Goal: Task Accomplishment & Management: Manage account settings

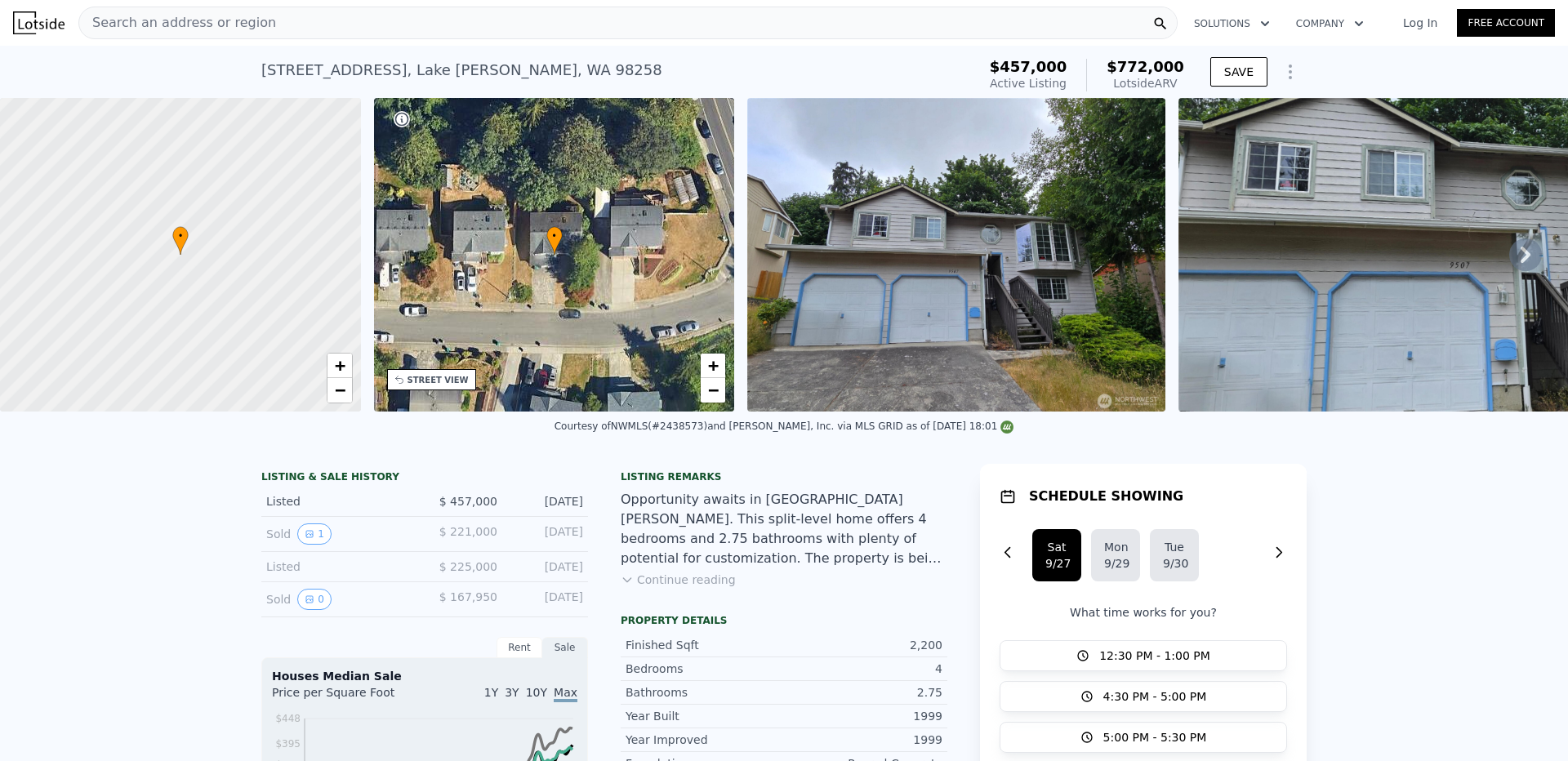
click at [1512, 262] on icon at bounding box center [1525, 254] width 32 height 32
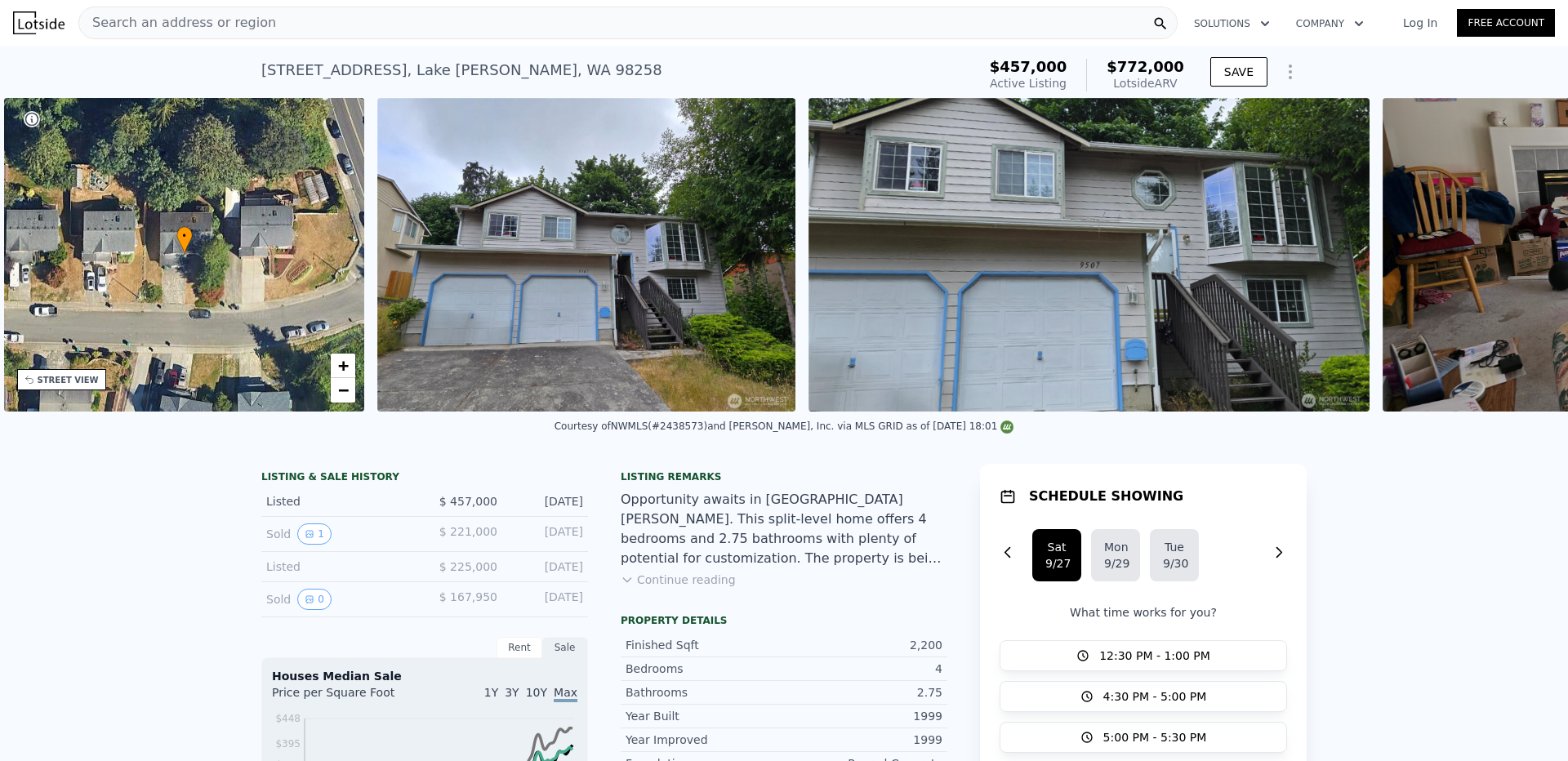
scroll to position [0, 381]
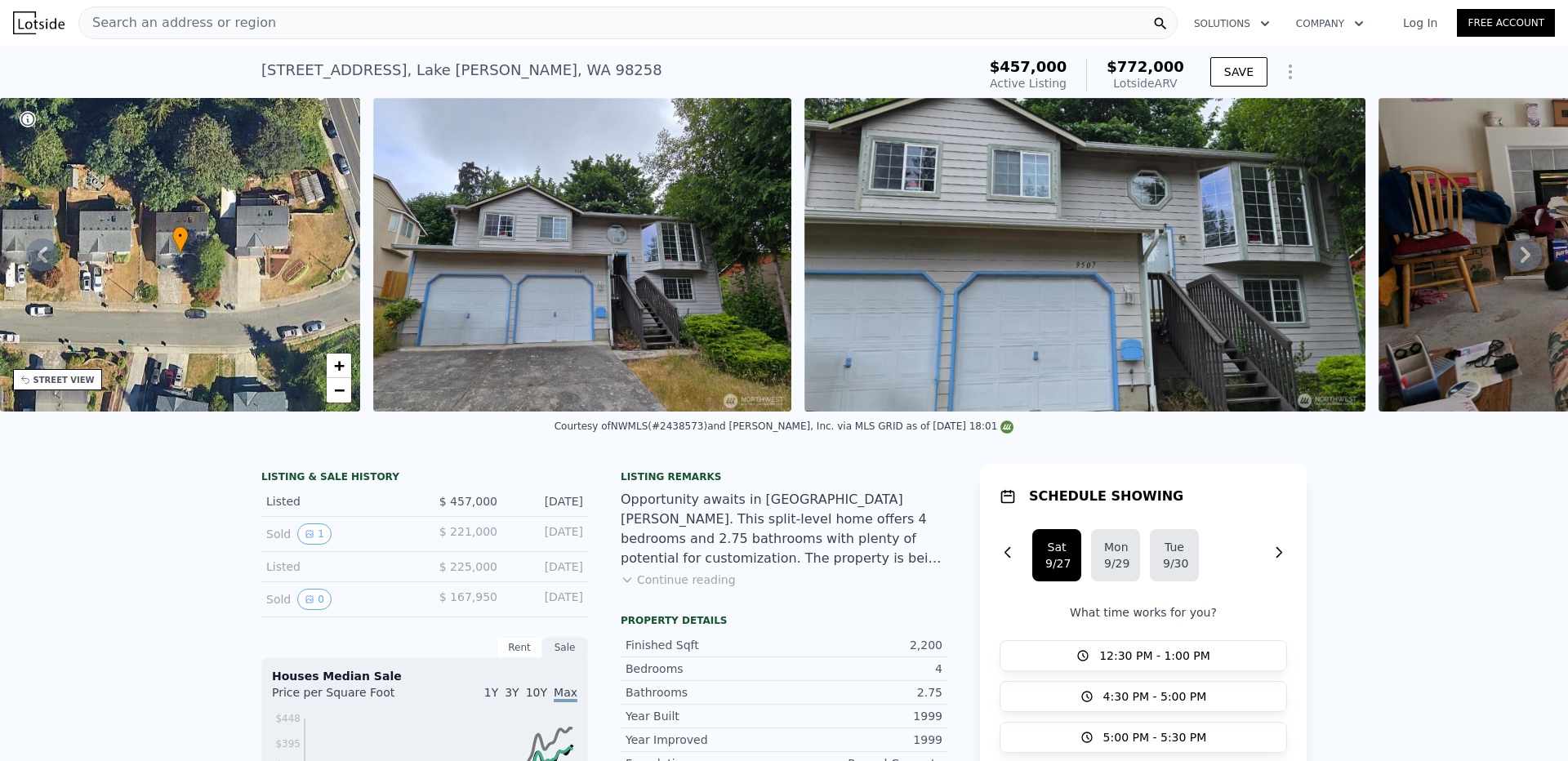
click at [1512, 262] on div "• + − • + − STREET VIEW Loading... SATELLITE VIEW" at bounding box center [784, 255] width 1568 height 314
click at [648, 587] on button "Continue reading" at bounding box center [678, 580] width 115 height 17
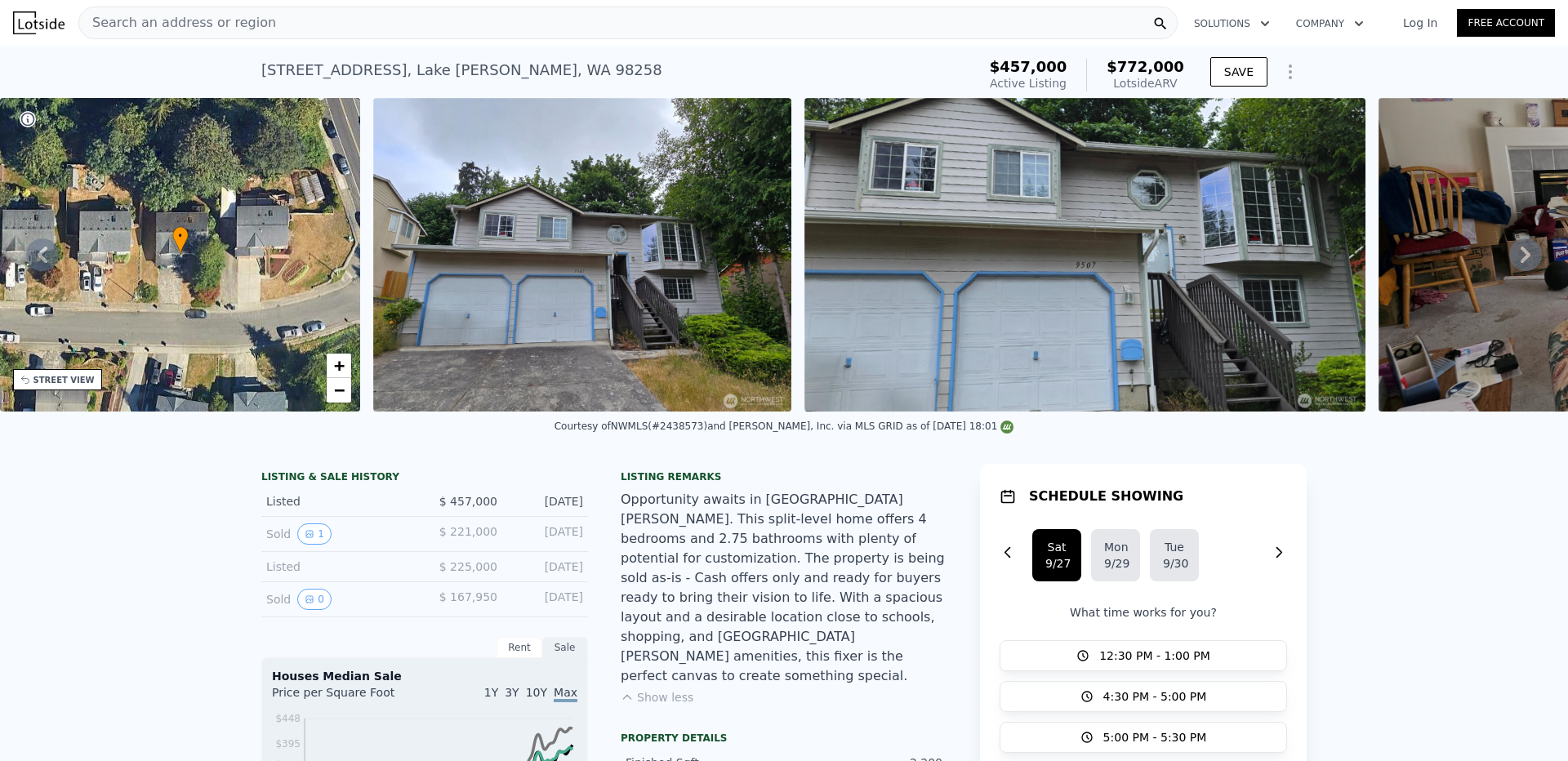
click at [1511, 264] on icon at bounding box center [1525, 254] width 32 height 32
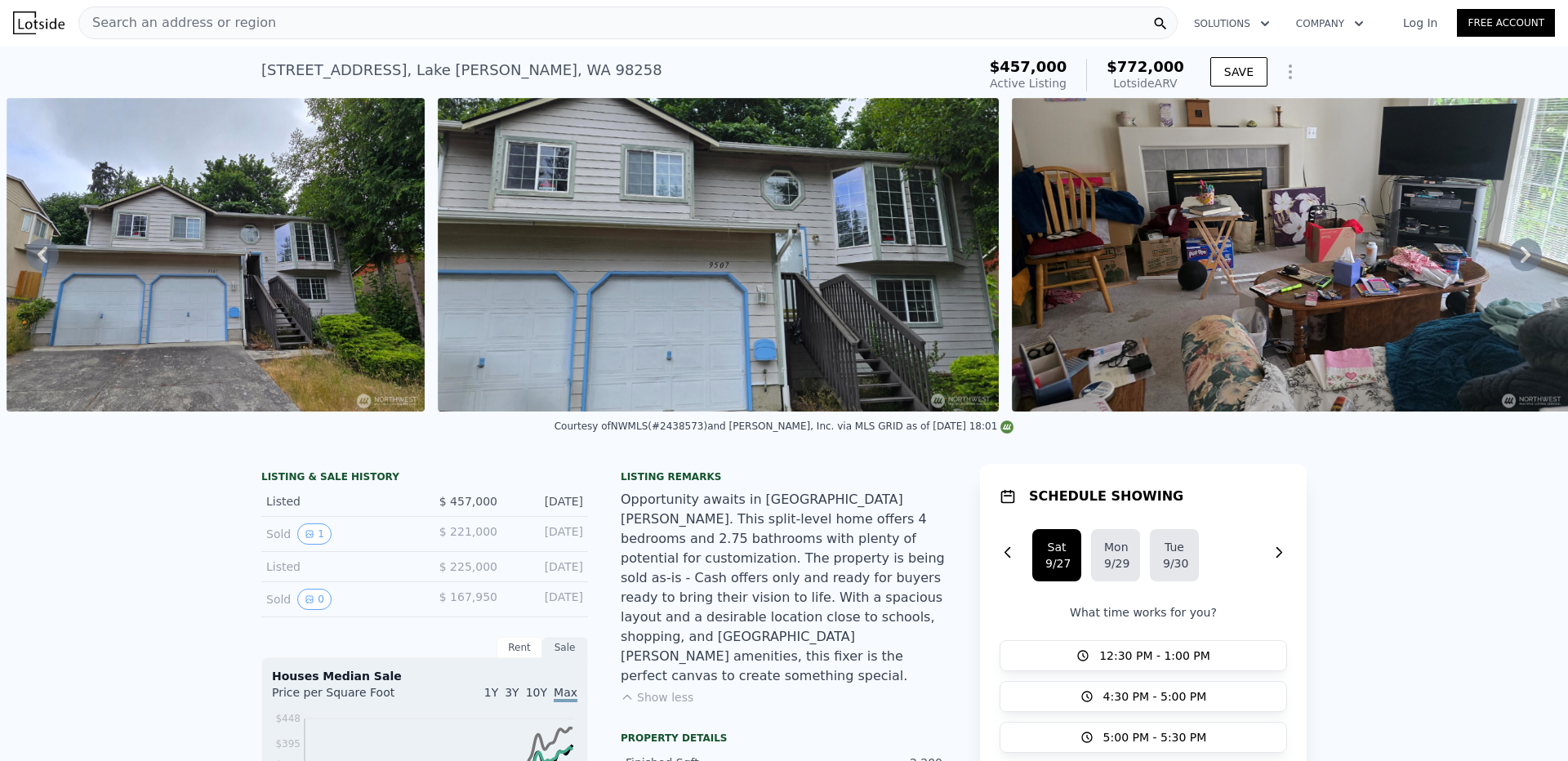
click at [1511, 264] on icon at bounding box center [1525, 254] width 32 height 32
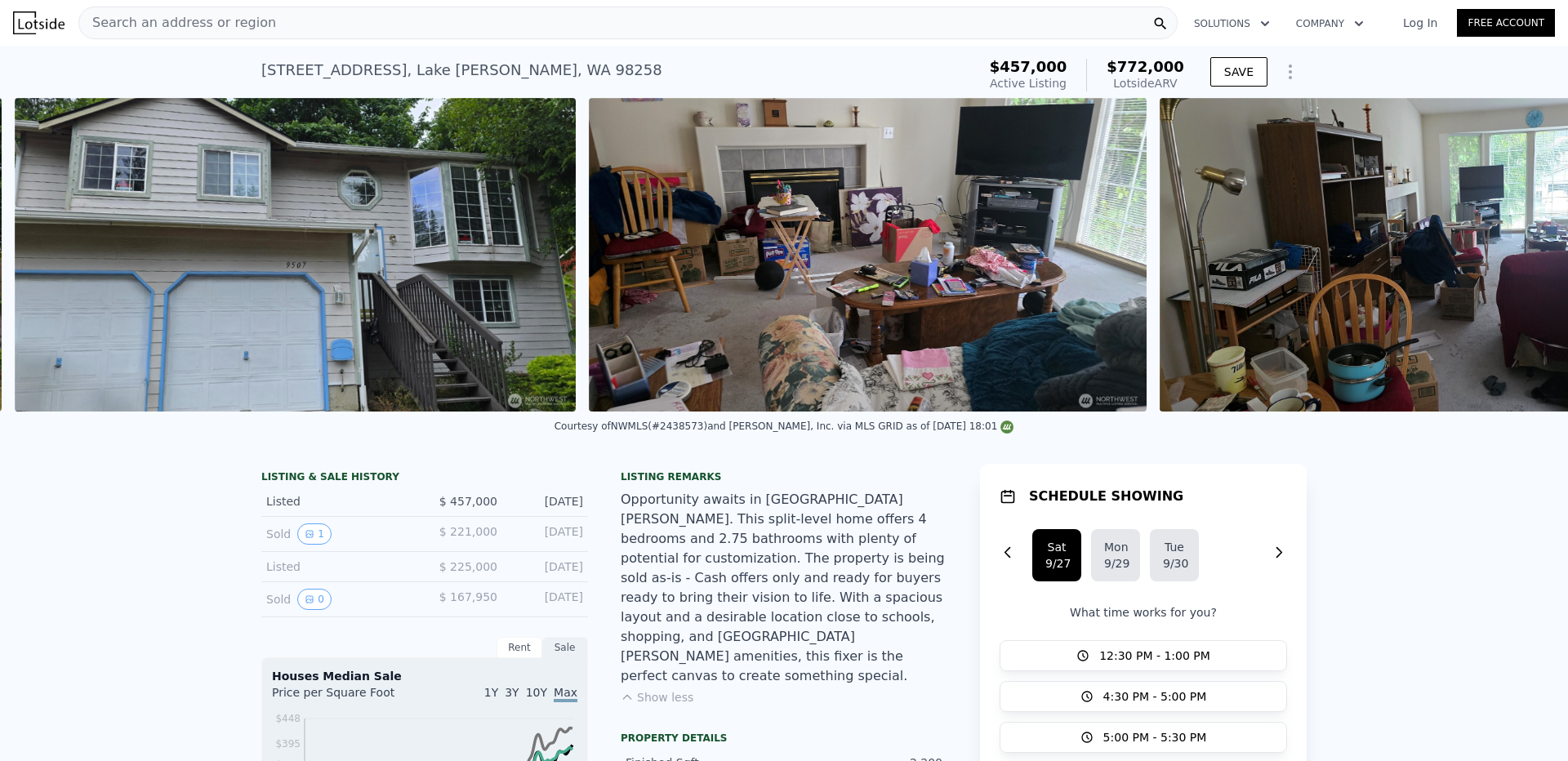
scroll to position [0, 1178]
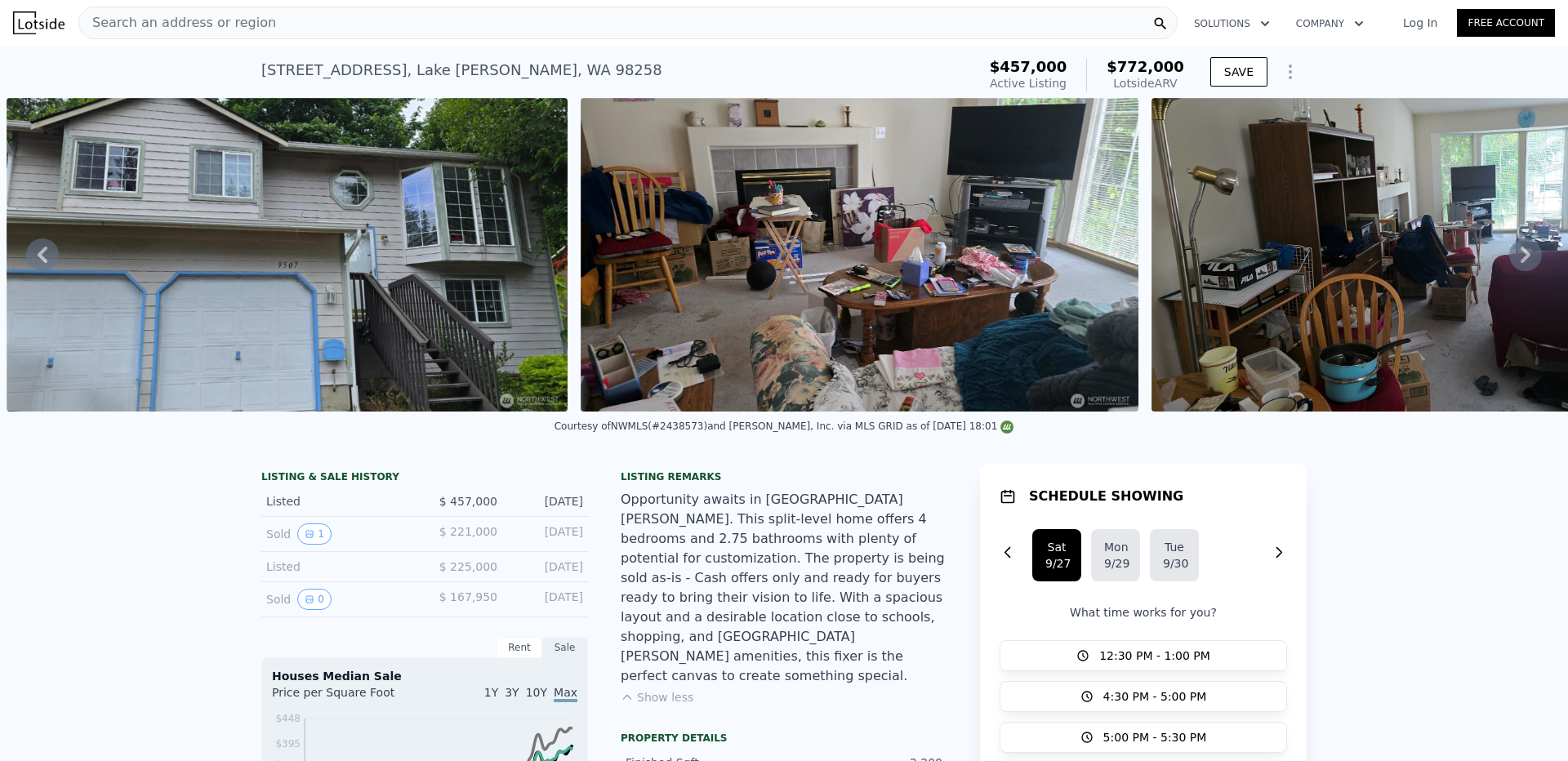
click at [1511, 264] on div "• + − • + − STREET VIEW Loading... SATELLITE VIEW" at bounding box center [784, 255] width 1568 height 314
click at [1511, 264] on icon at bounding box center [1525, 254] width 32 height 32
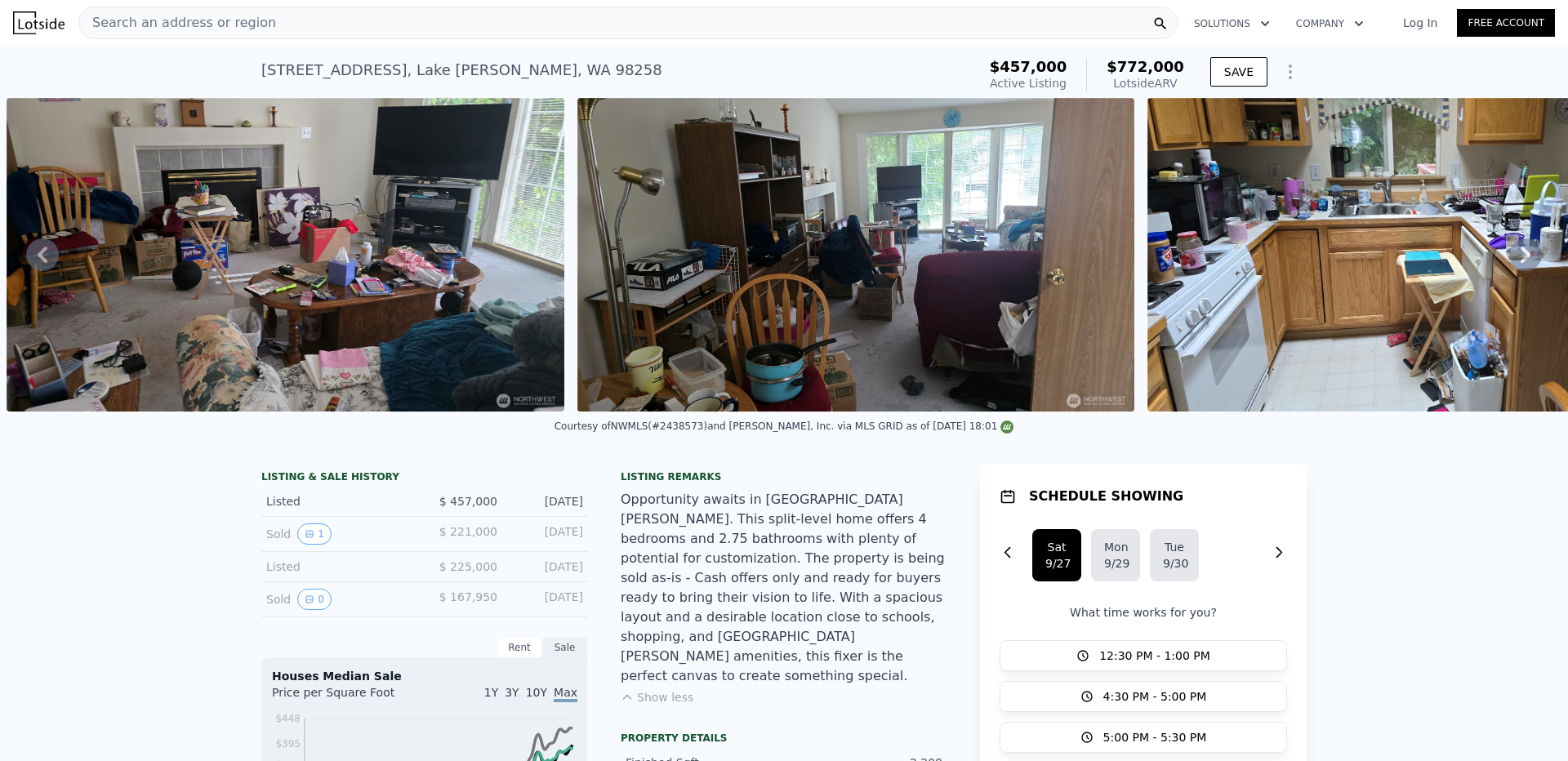
click at [1511, 264] on icon at bounding box center [1525, 254] width 32 height 32
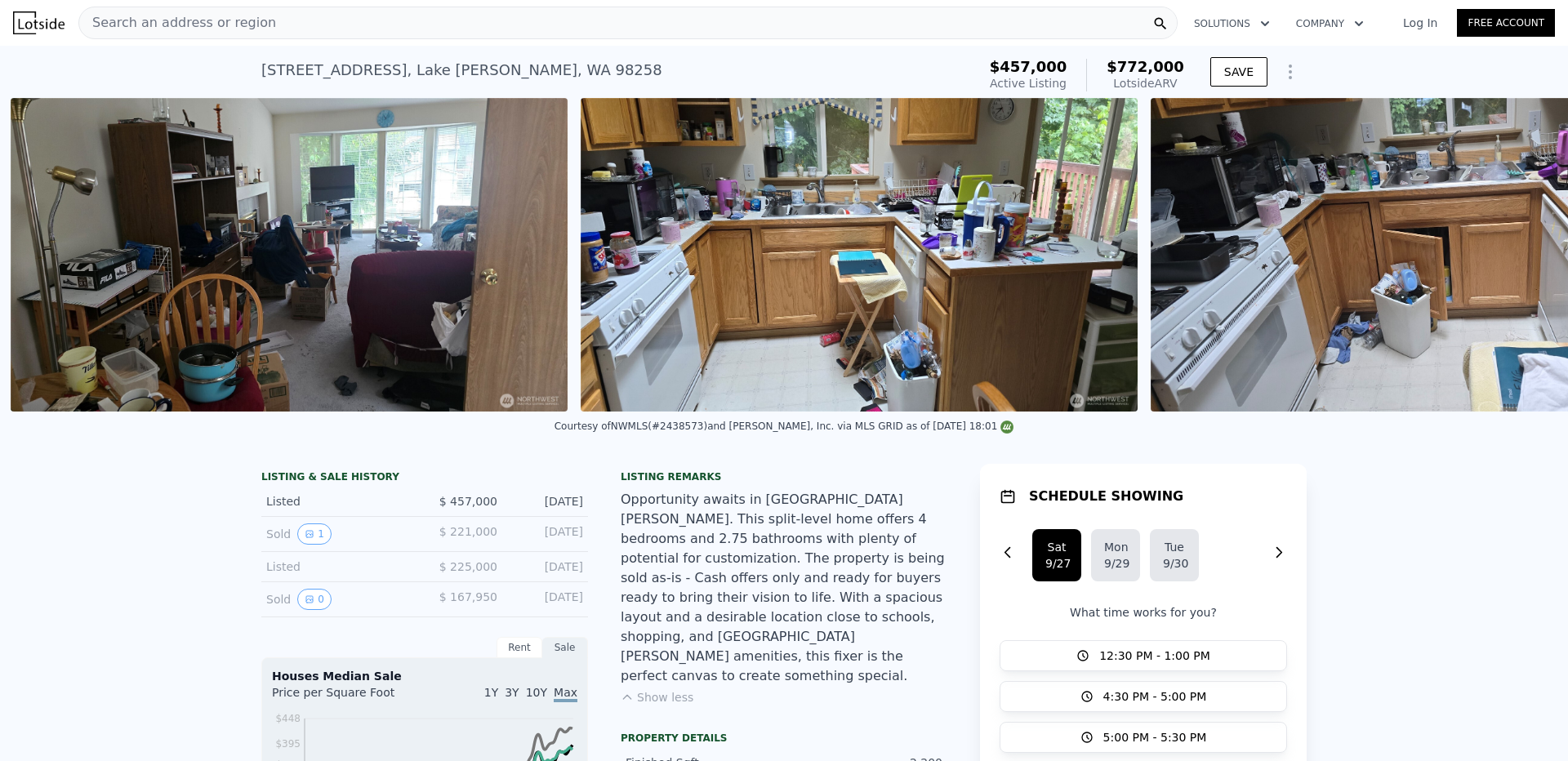
scroll to position [0, 2324]
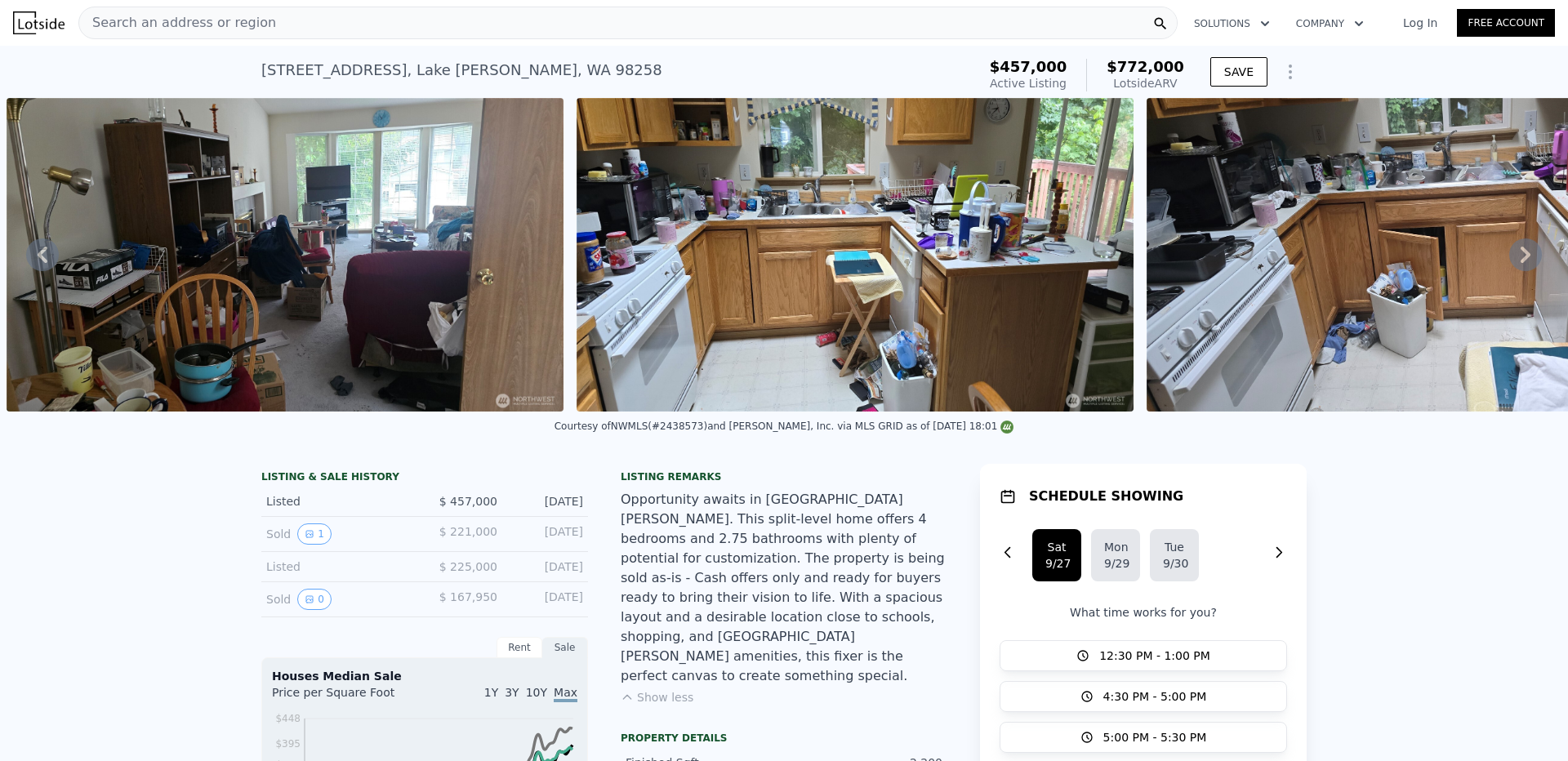
click at [1511, 264] on icon at bounding box center [1525, 254] width 32 height 32
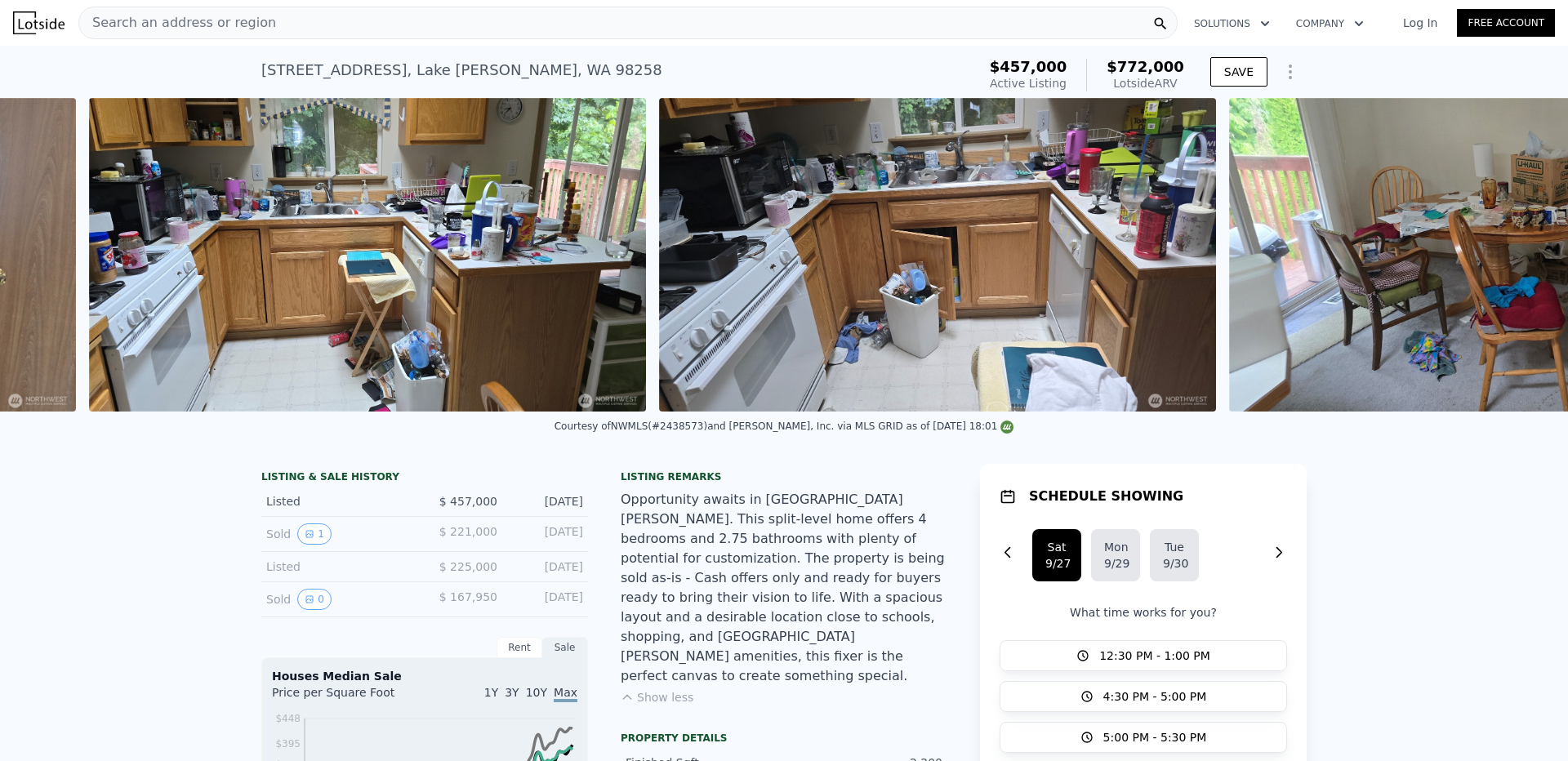
scroll to position [0, 2894]
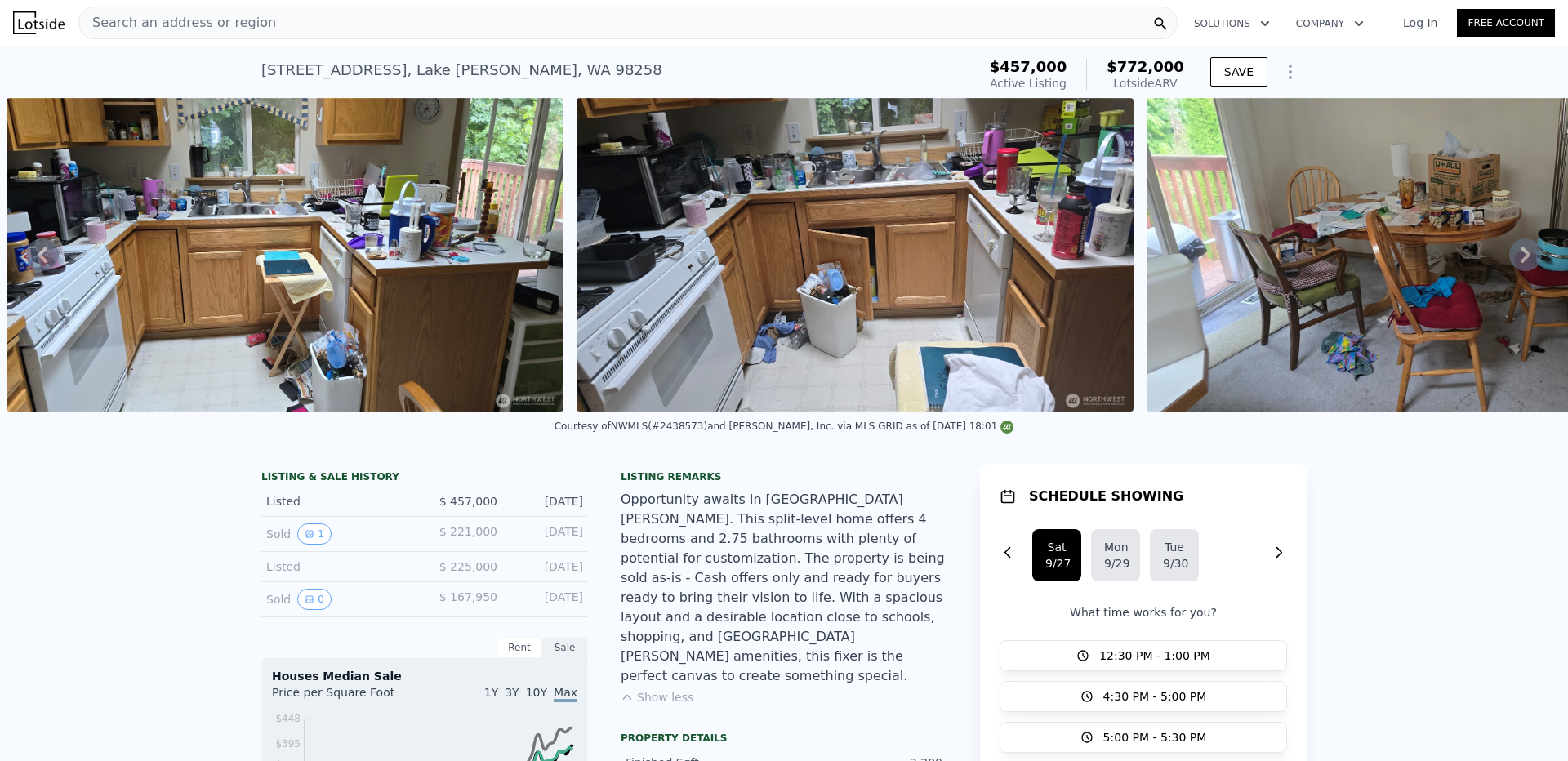
click at [1511, 264] on icon at bounding box center [1525, 254] width 32 height 32
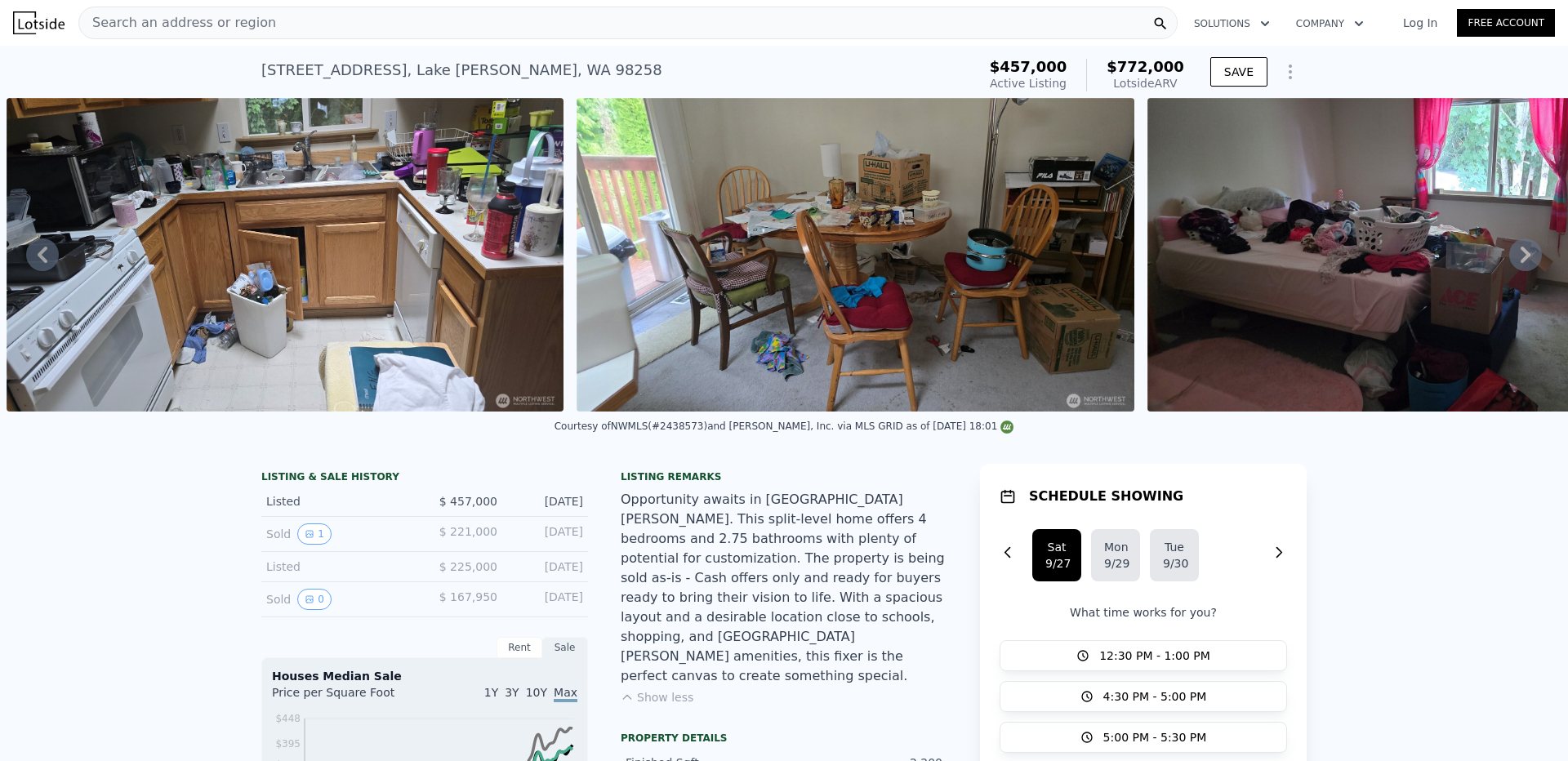
click at [1511, 264] on icon at bounding box center [1525, 254] width 32 height 32
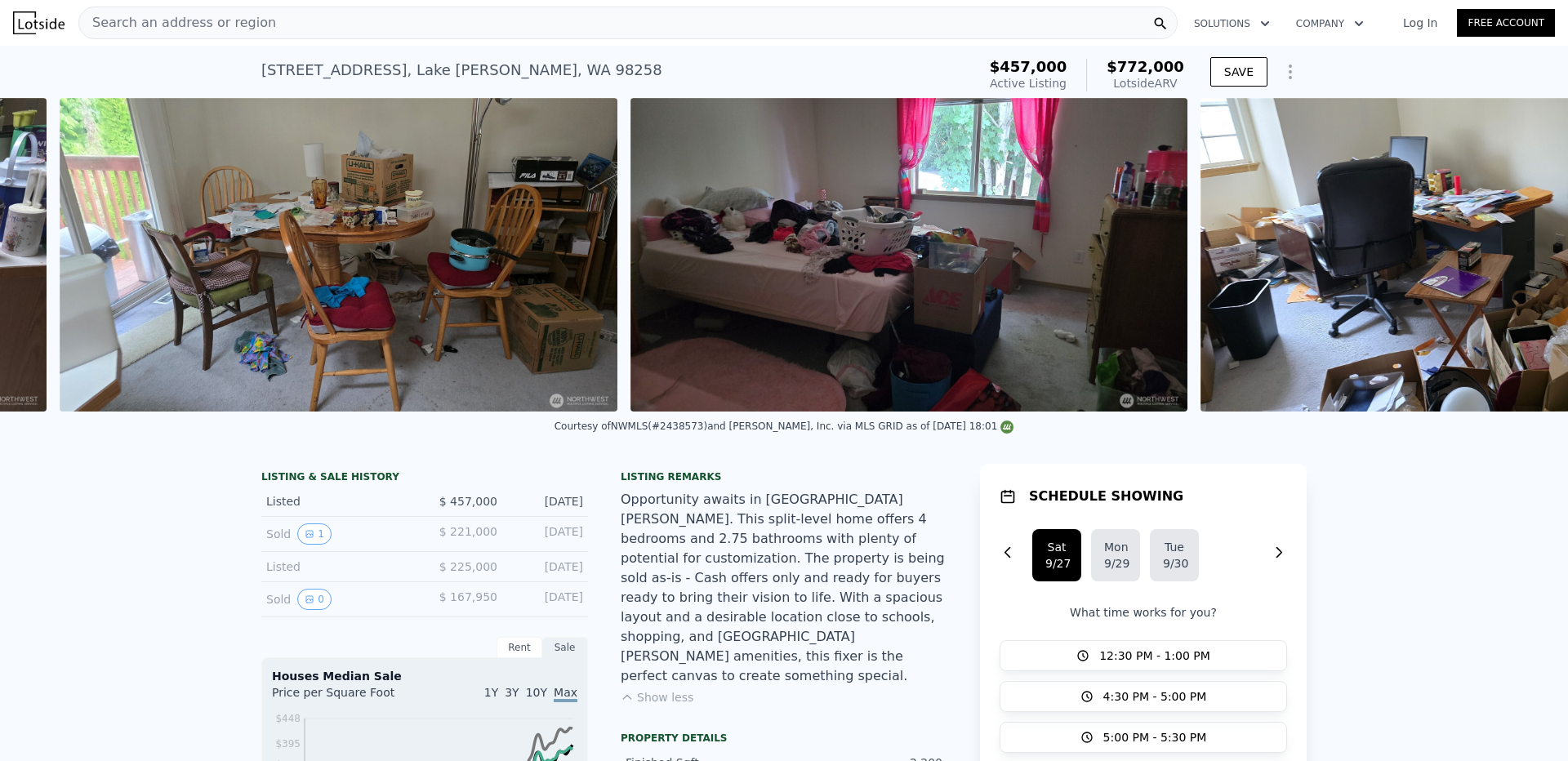
scroll to position [0, 4035]
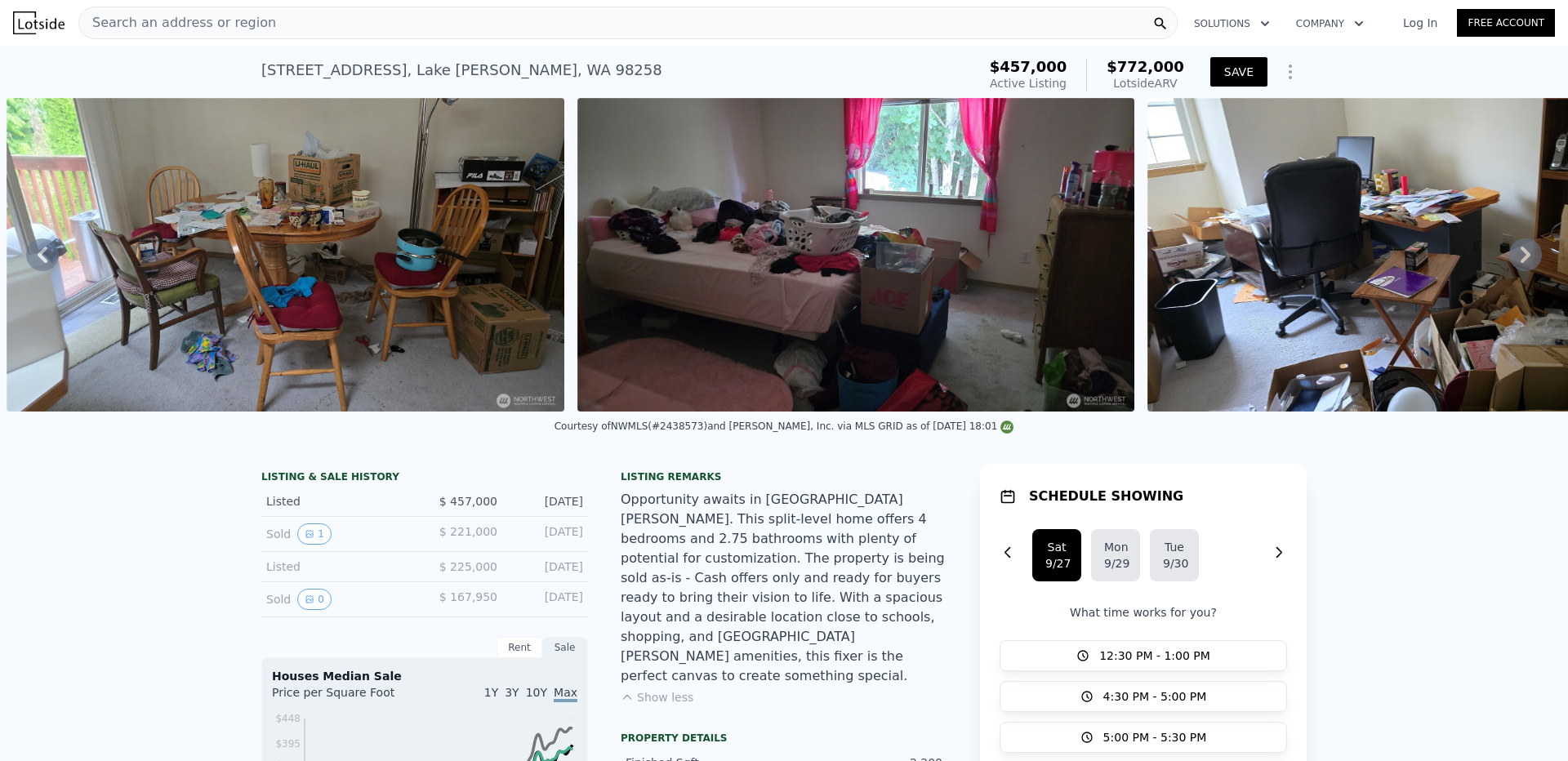
click at [1256, 75] on button "SAVE" at bounding box center [1239, 72] width 57 height 29
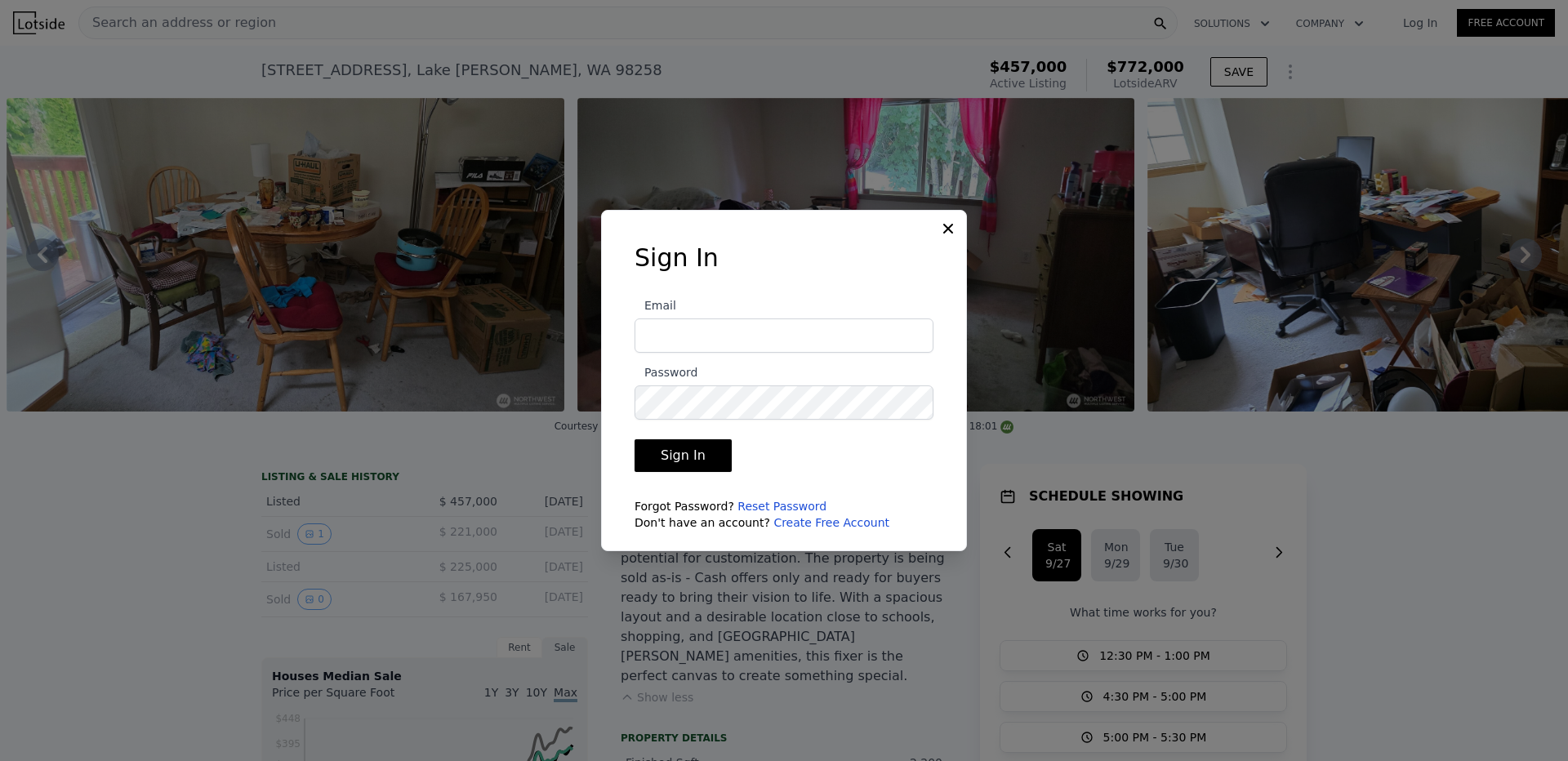
click at [801, 348] on input "Email" at bounding box center [784, 335] width 299 height 34
type input "[EMAIL_ADDRESS][DOMAIN_NAME]"
click at [807, 379] on label "Password" at bounding box center [784, 391] width 299 height 57
click at [694, 455] on button "Sign In" at bounding box center [683, 455] width 97 height 32
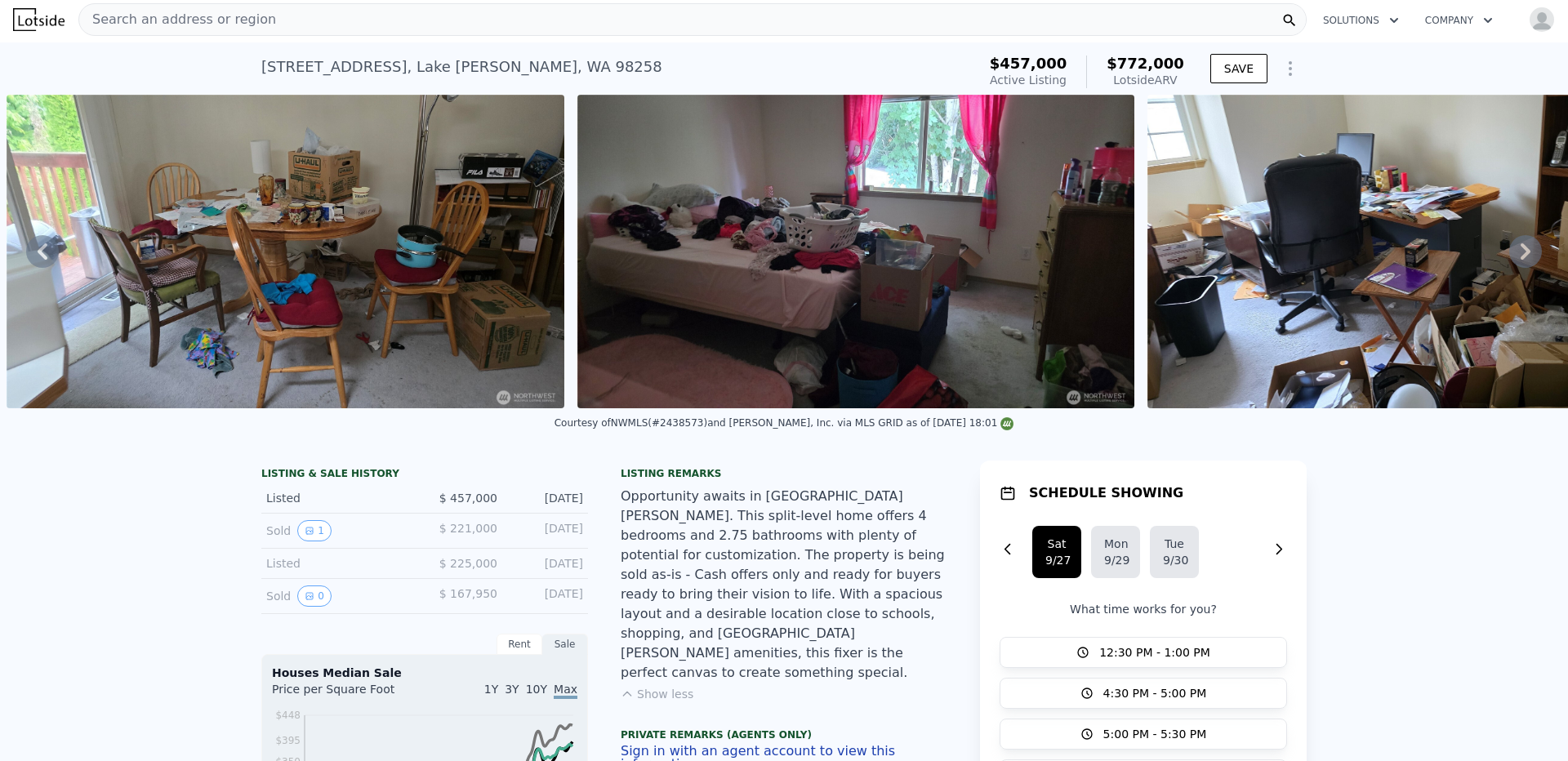
scroll to position [0, 0]
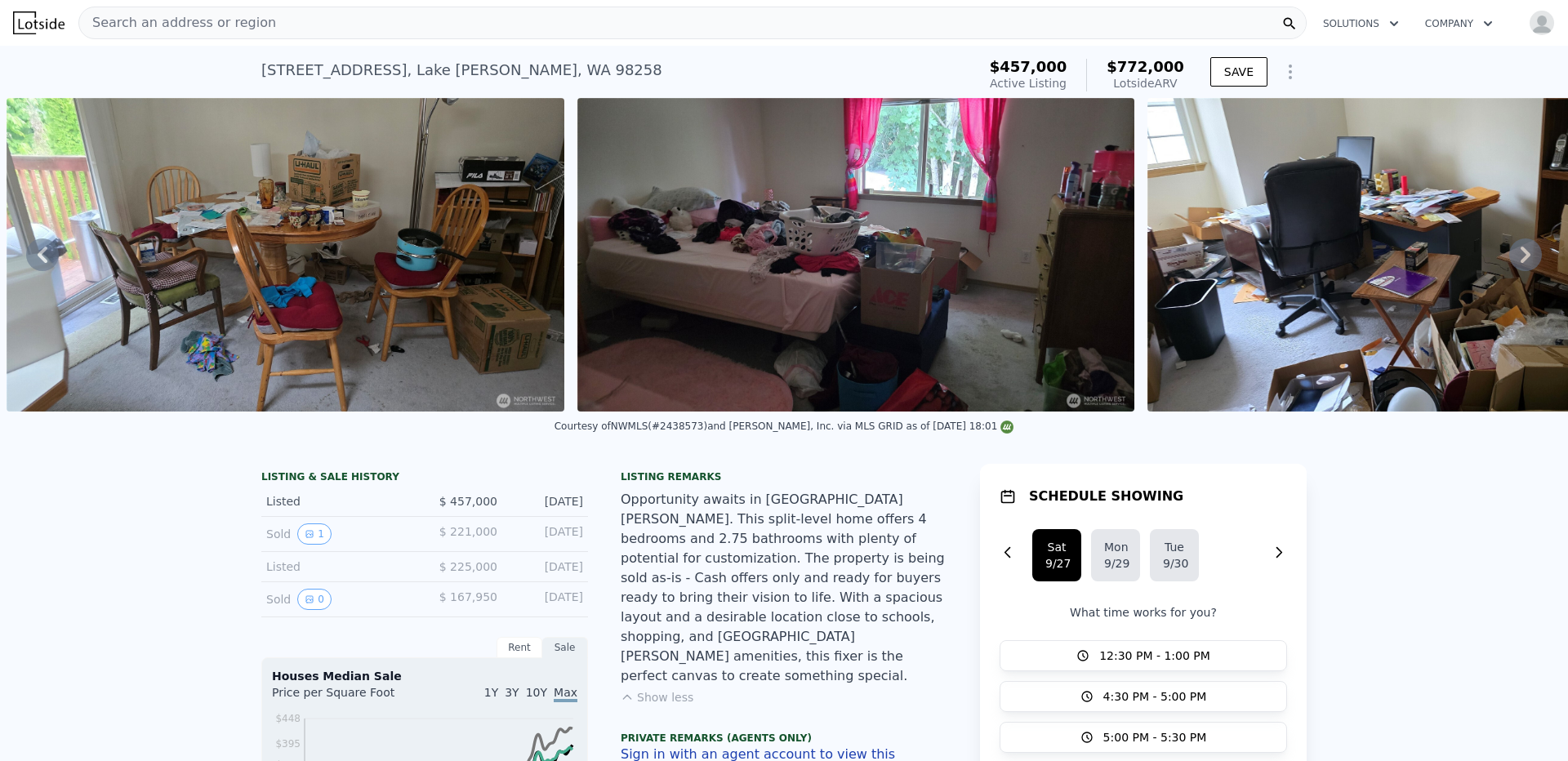
click at [1529, 28] on img "button" at bounding box center [1542, 23] width 26 height 26
